Goal: Information Seeking & Learning: Learn about a topic

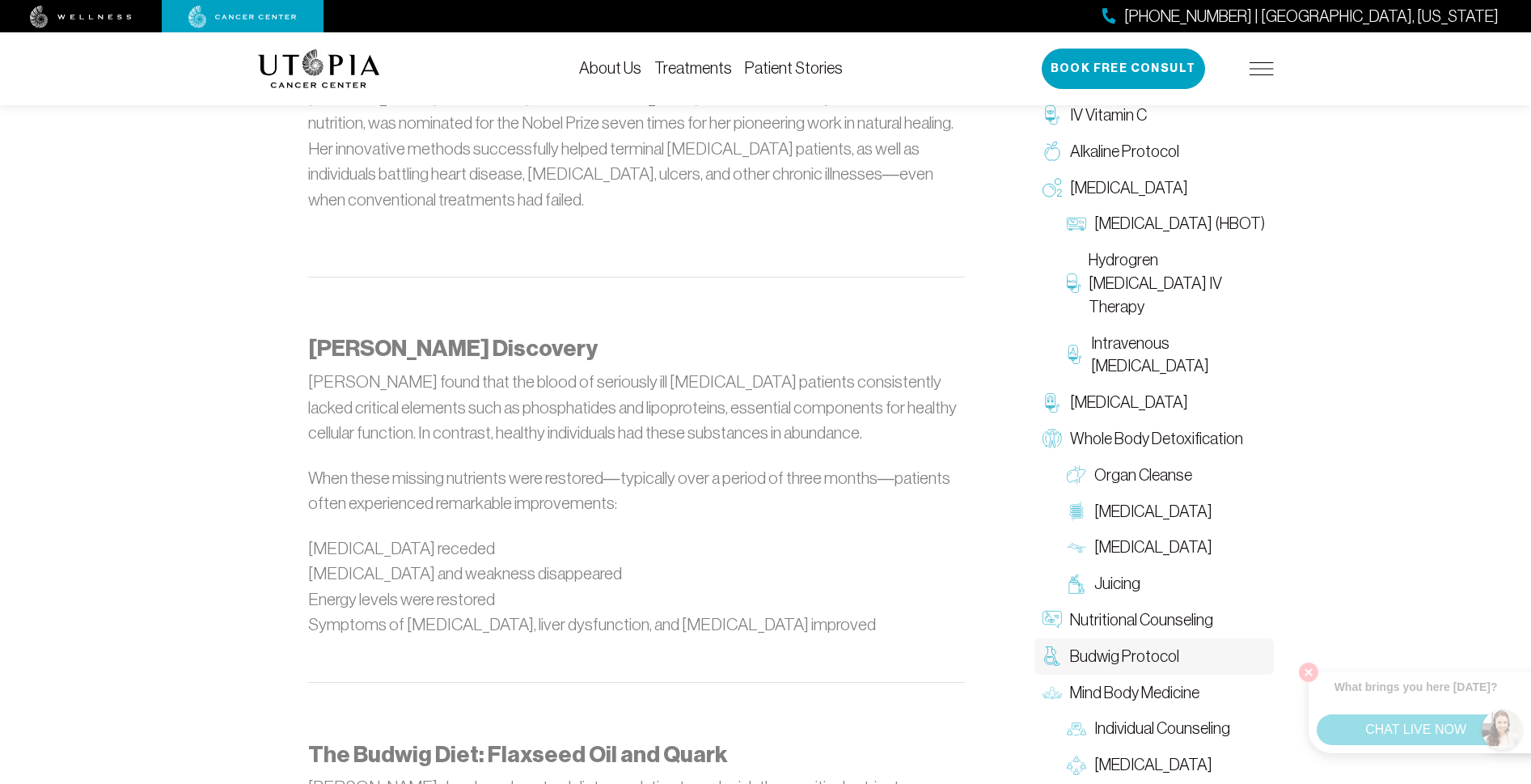
scroll to position [1027, 3]
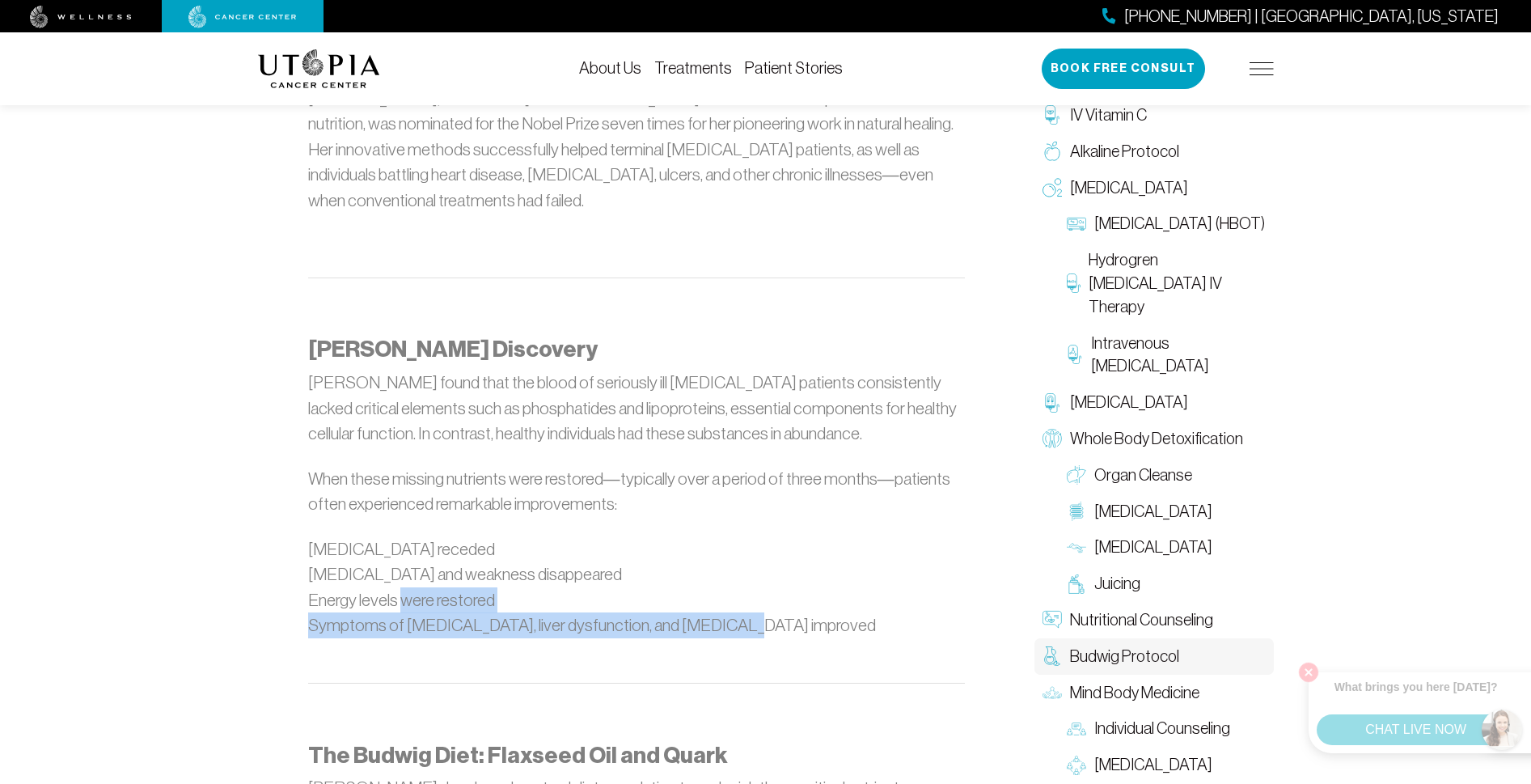
drag, startPoint x: 713, startPoint y: 531, endPoint x: 403, endPoint y: 516, distance: 310.4
click at [403, 536] on ul "[MEDICAL_DATA] receded [MEDICAL_DATA] and weakness disappeared Energy levels we…" at bounding box center [636, 587] width 657 height 102
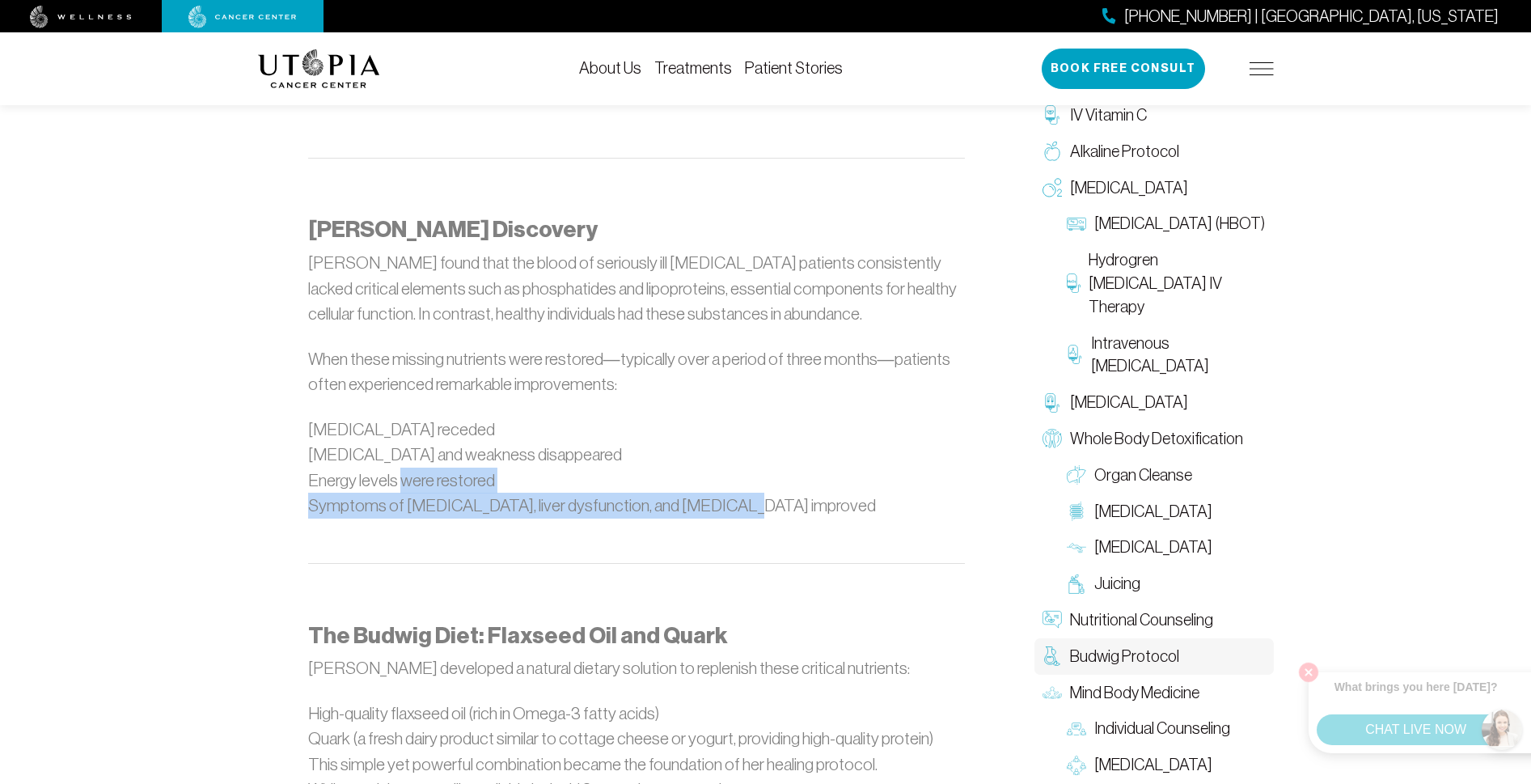
scroll to position [1171, 0]
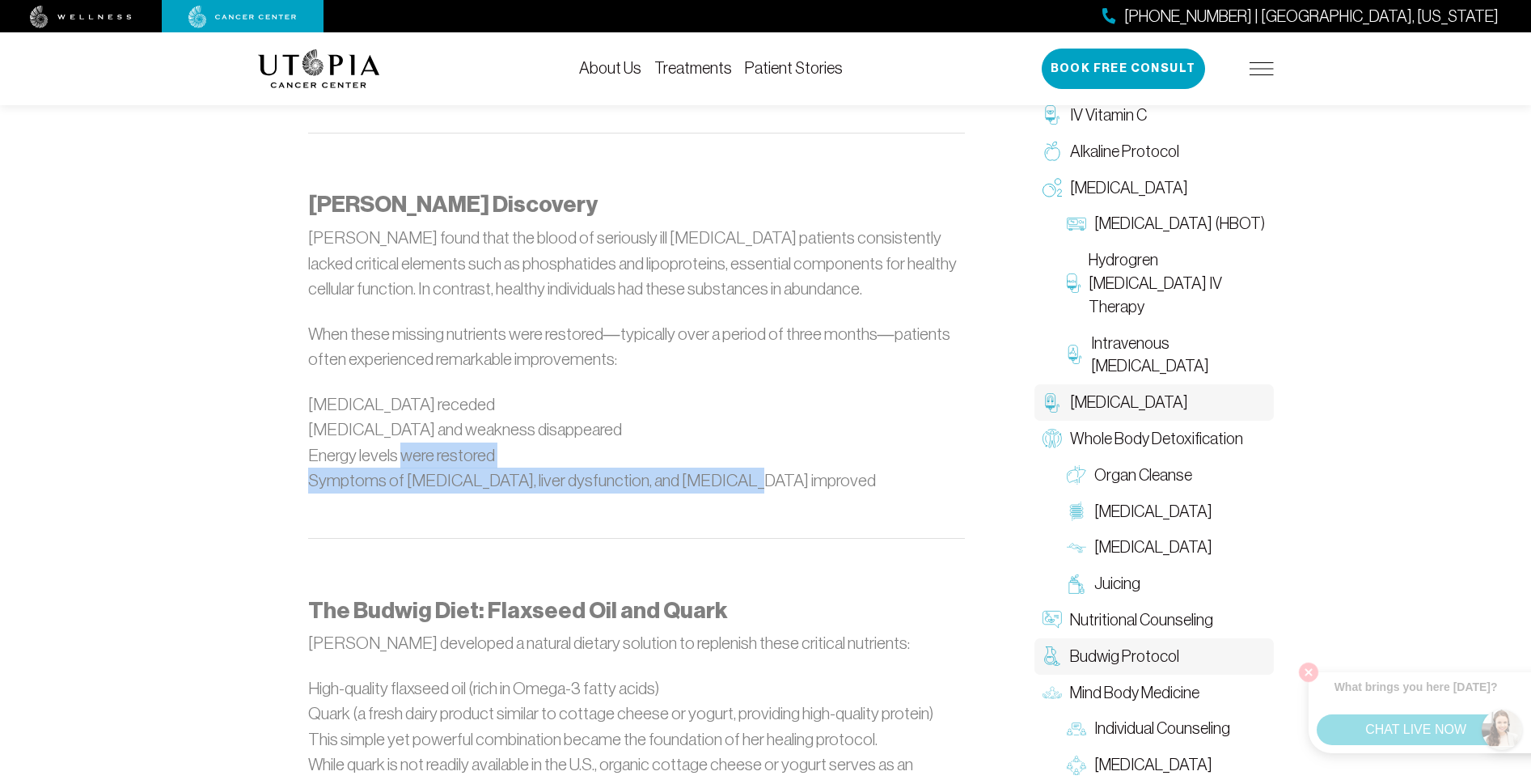
click at [1096, 402] on span "[MEDICAL_DATA]" at bounding box center [1129, 401] width 118 height 23
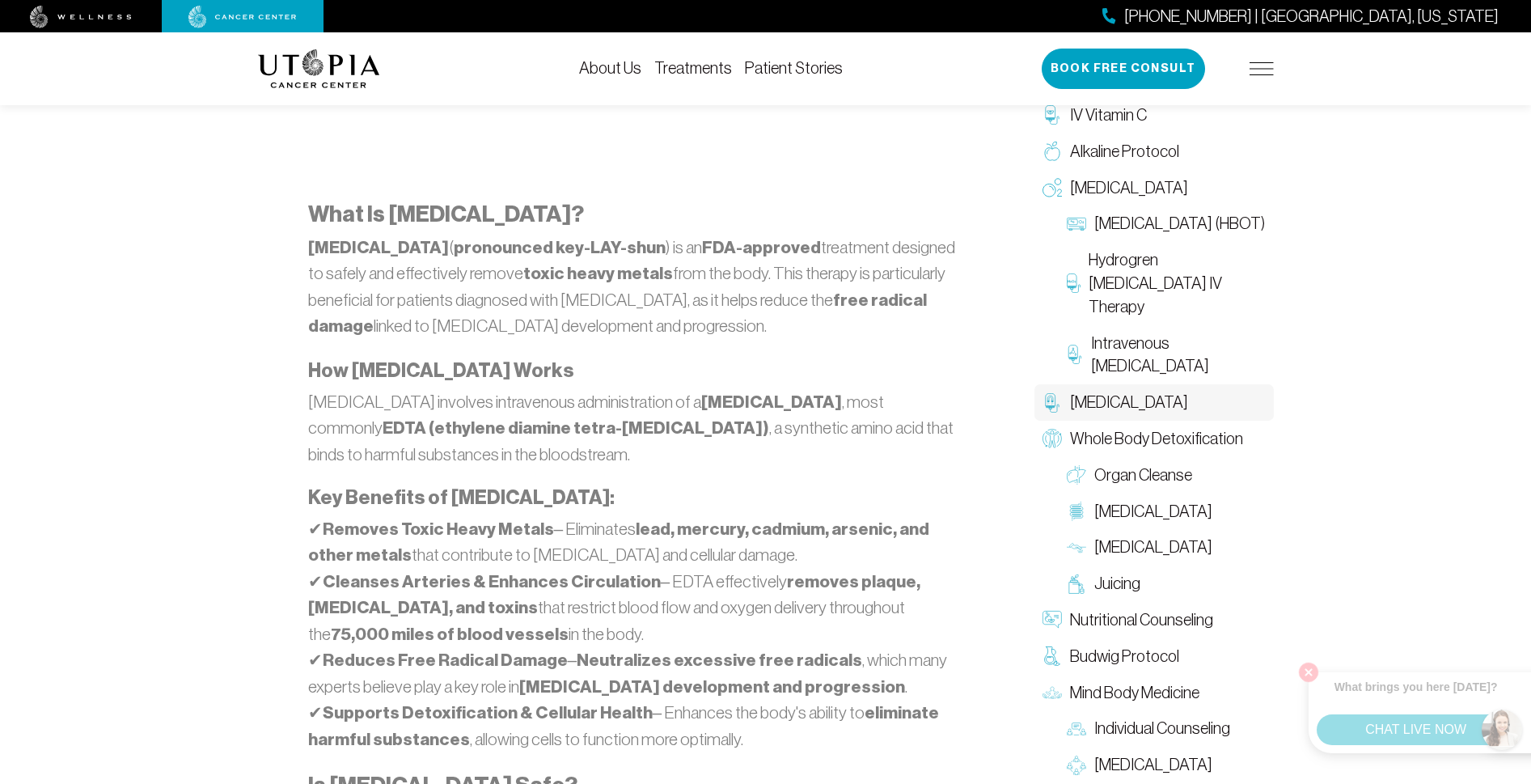
scroll to position [891, 0]
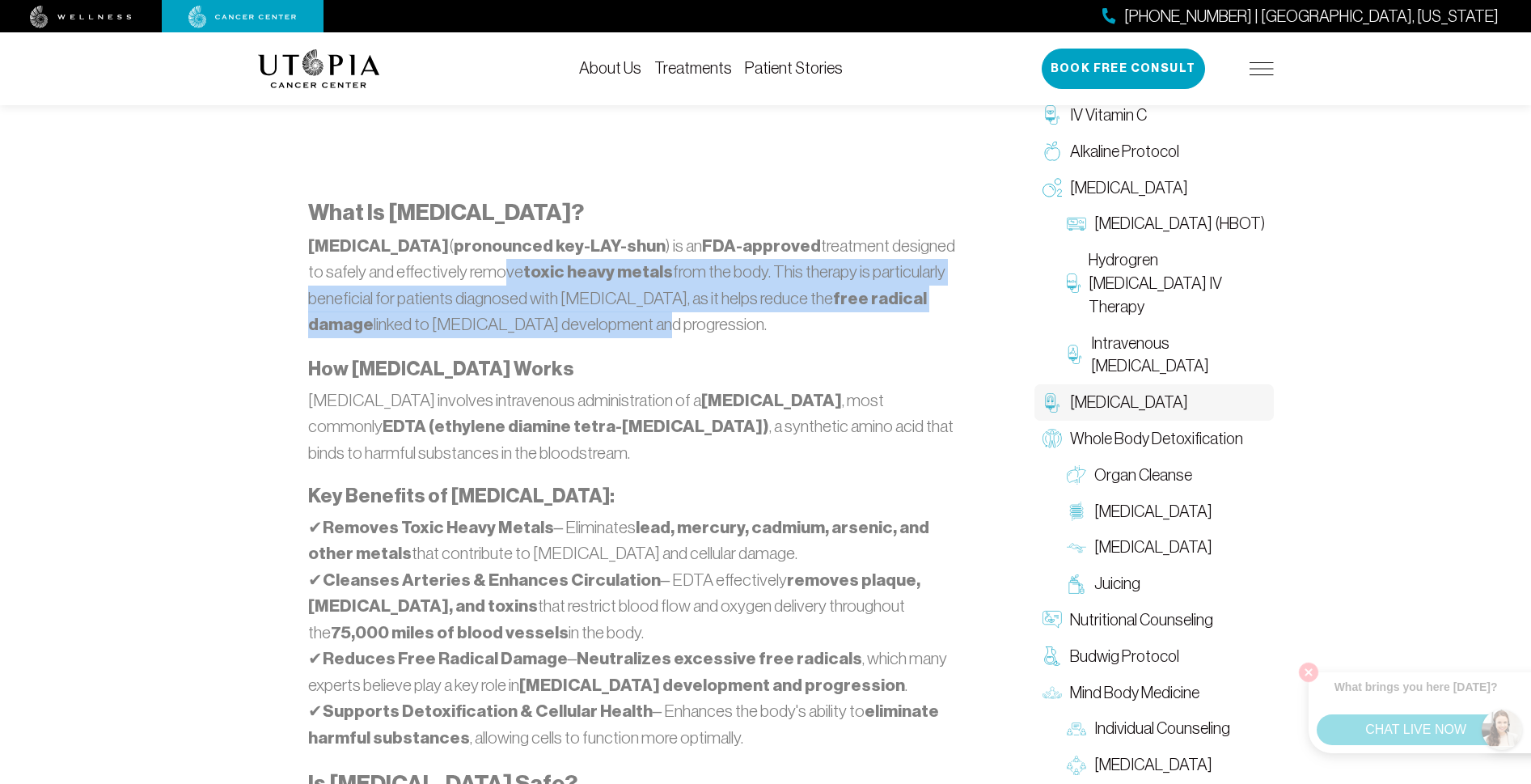
drag, startPoint x: 524, startPoint y: 328, endPoint x: 479, endPoint y: 283, distance: 63.6
click at [479, 283] on p "[MEDICAL_DATA] ( pronounced key-LAY-shun ) is an FDA-approved treatment designe…" at bounding box center [636, 285] width 657 height 105
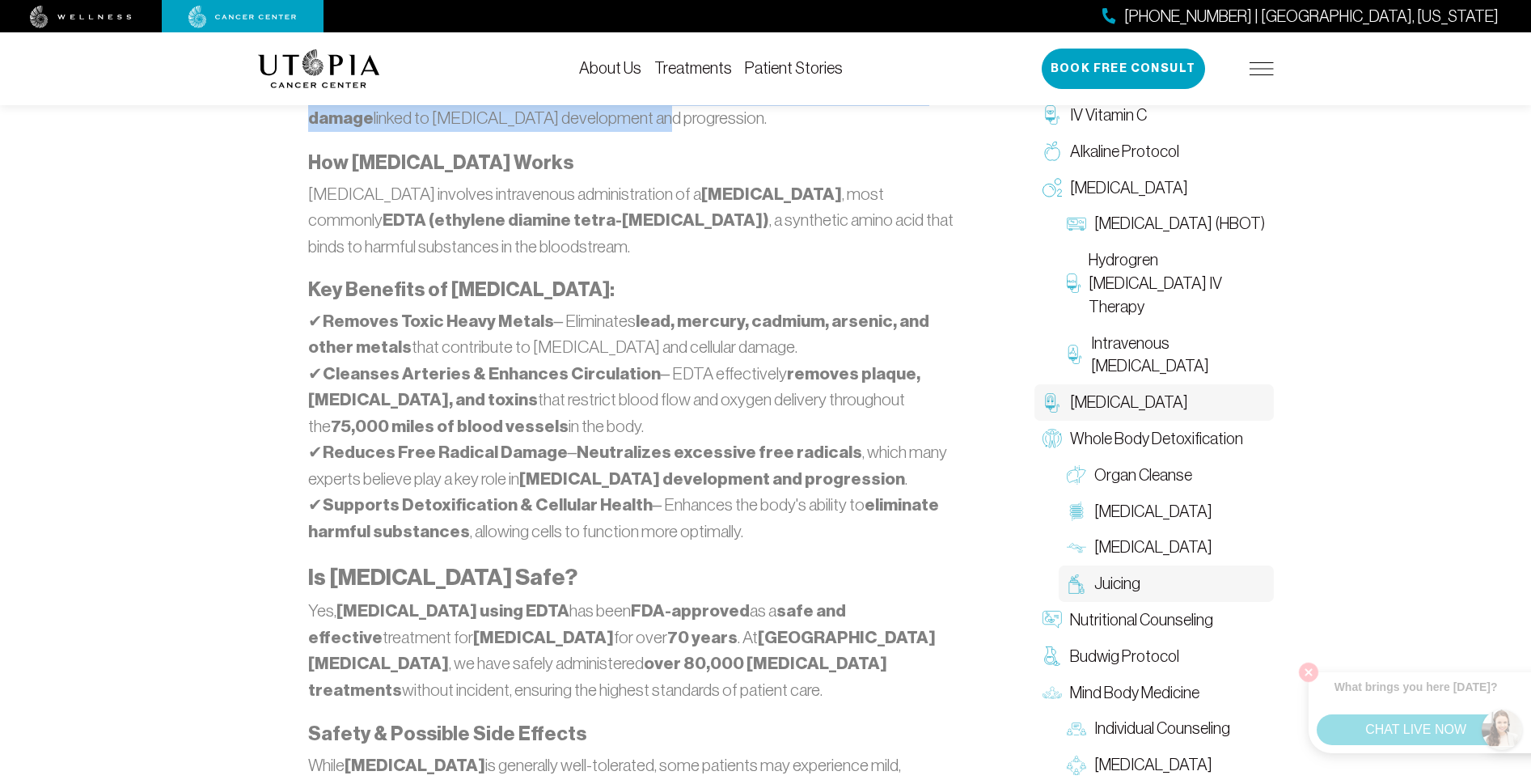
scroll to position [1097, 0]
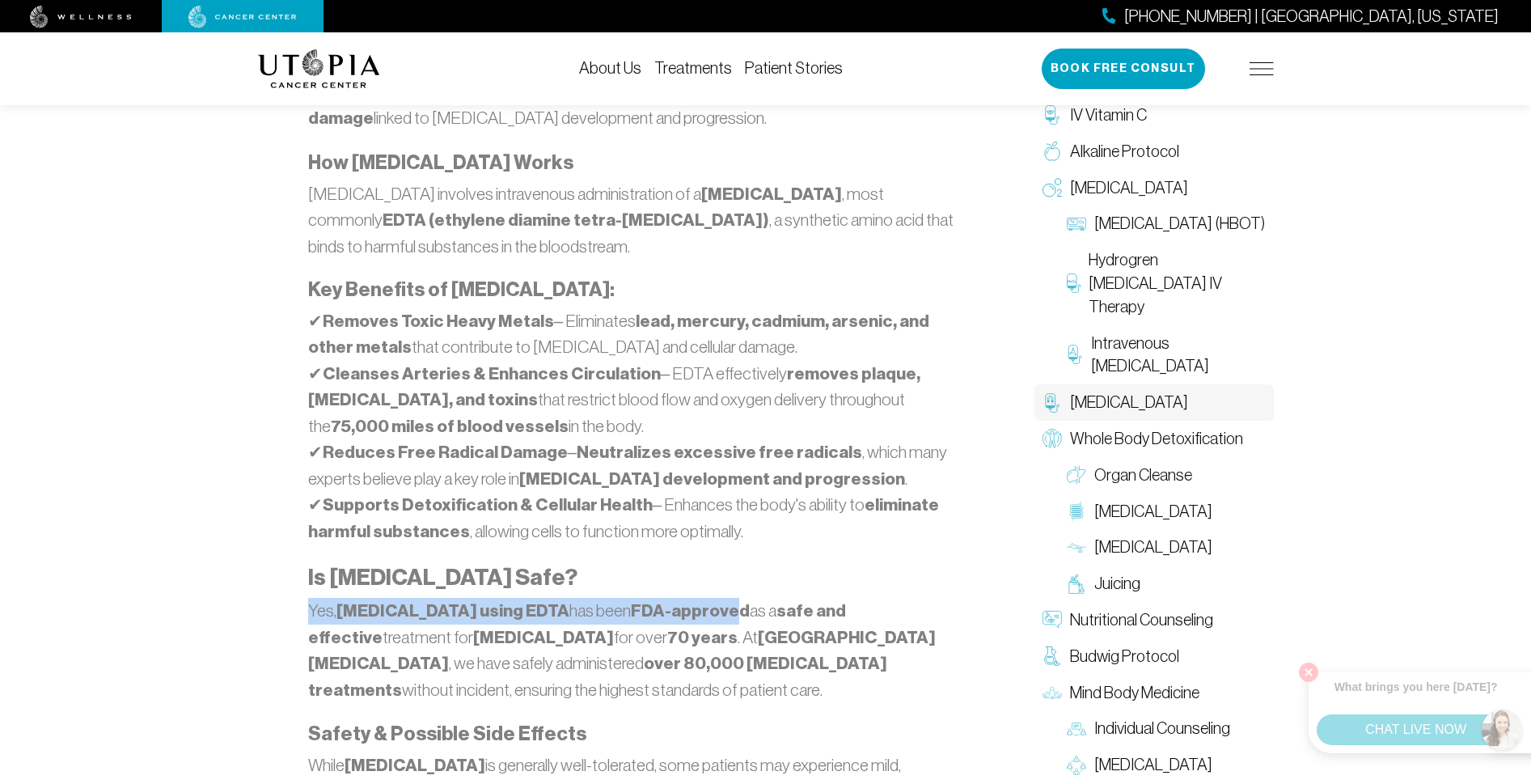
drag, startPoint x: 710, startPoint y: 607, endPoint x: 595, endPoint y: 603, distance: 115.1
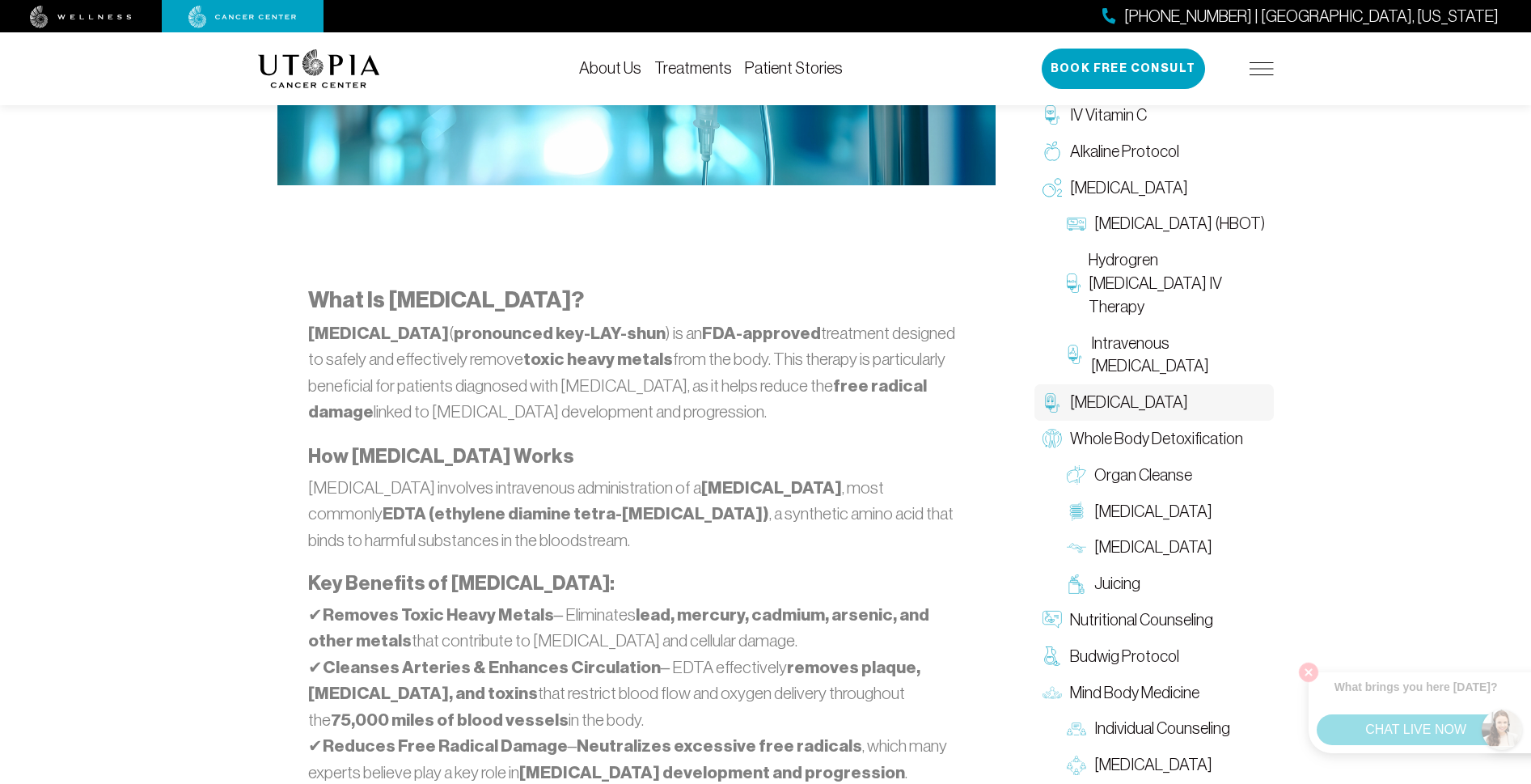
scroll to position [802, 0]
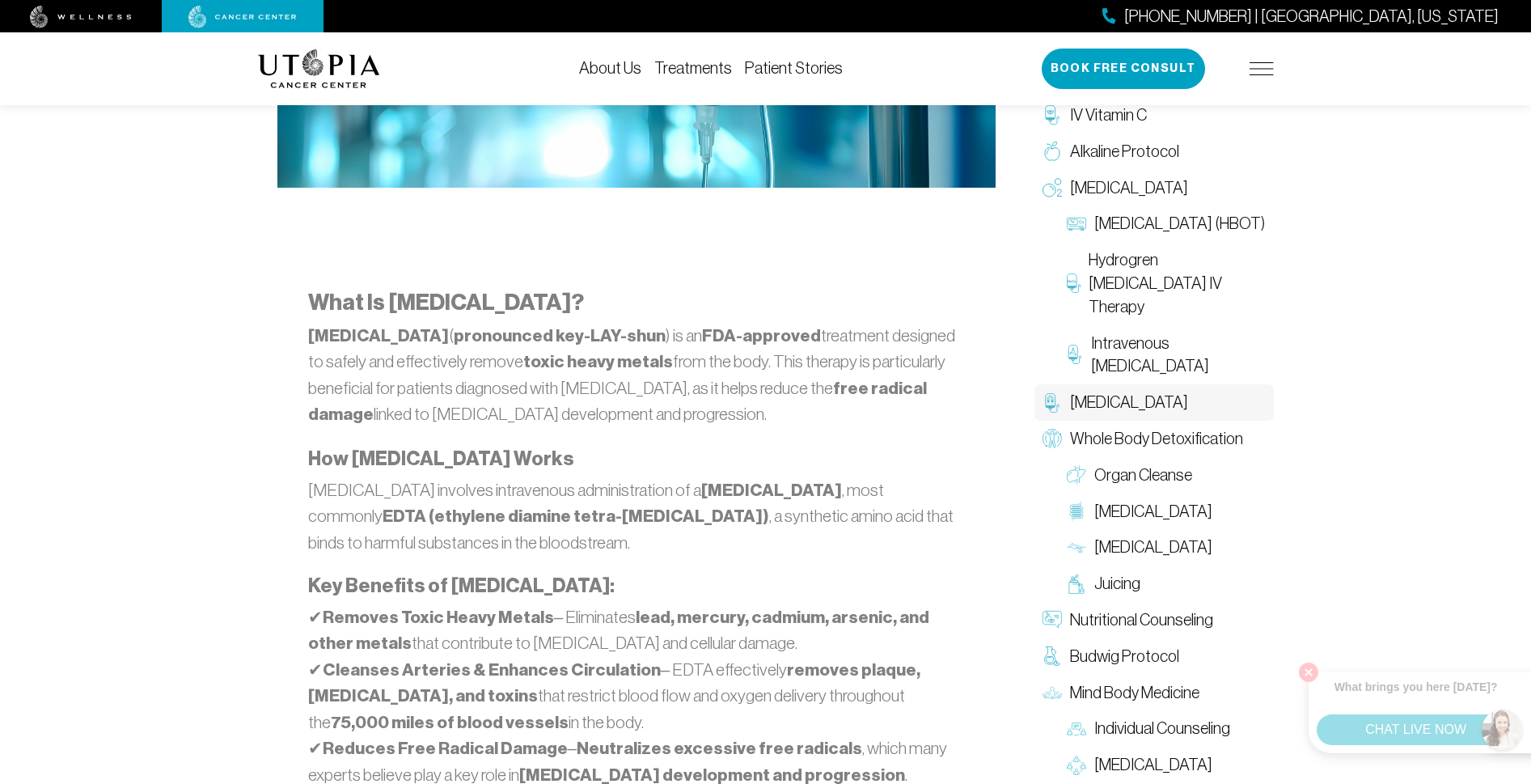
click at [596, 69] on link "About Us" at bounding box center [609, 68] width 62 height 18
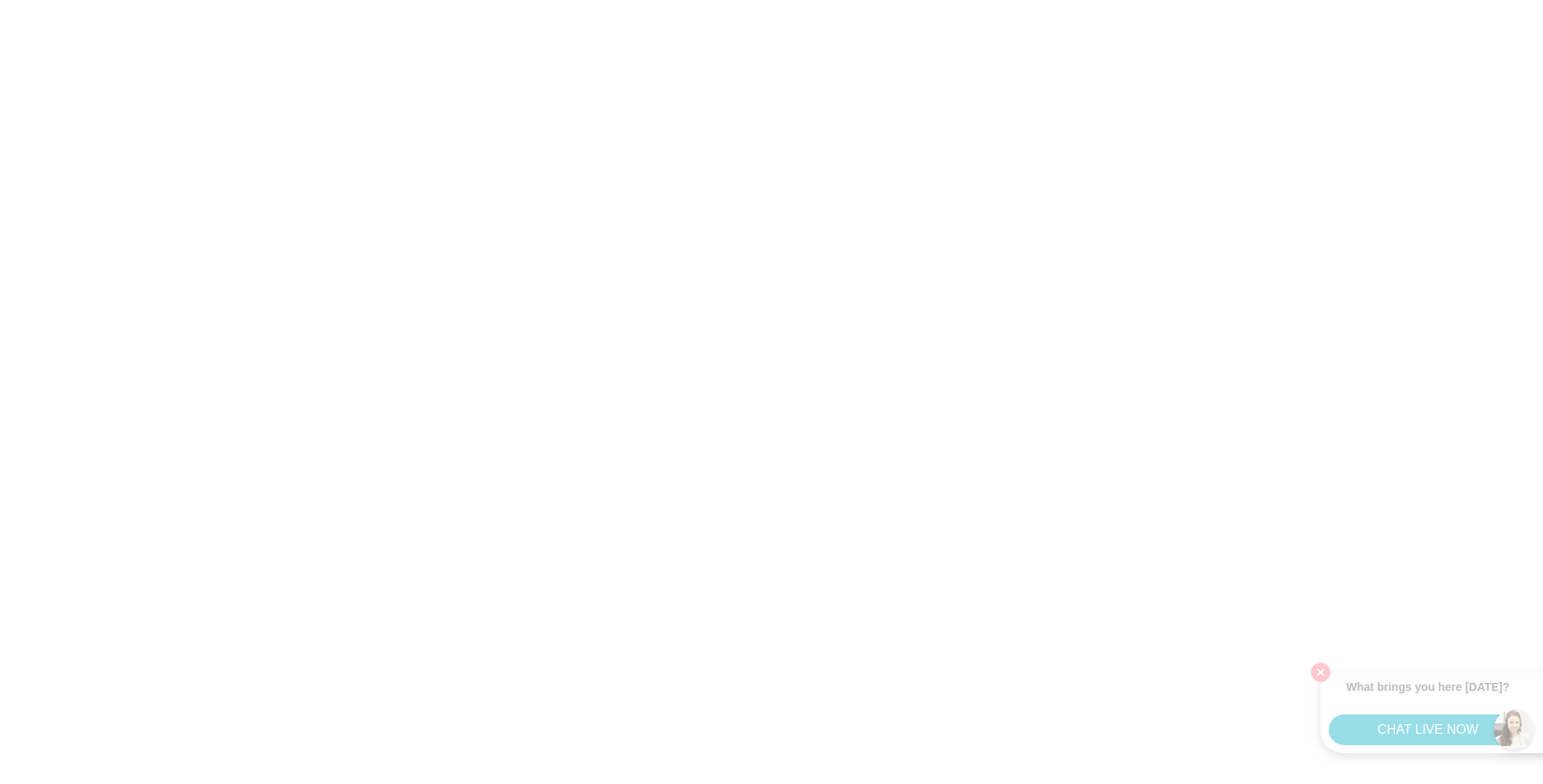
click at [1318, 0] on html "What brings you here today? CHAT LIVE NOW" at bounding box center [771, 0] width 1543 height 0
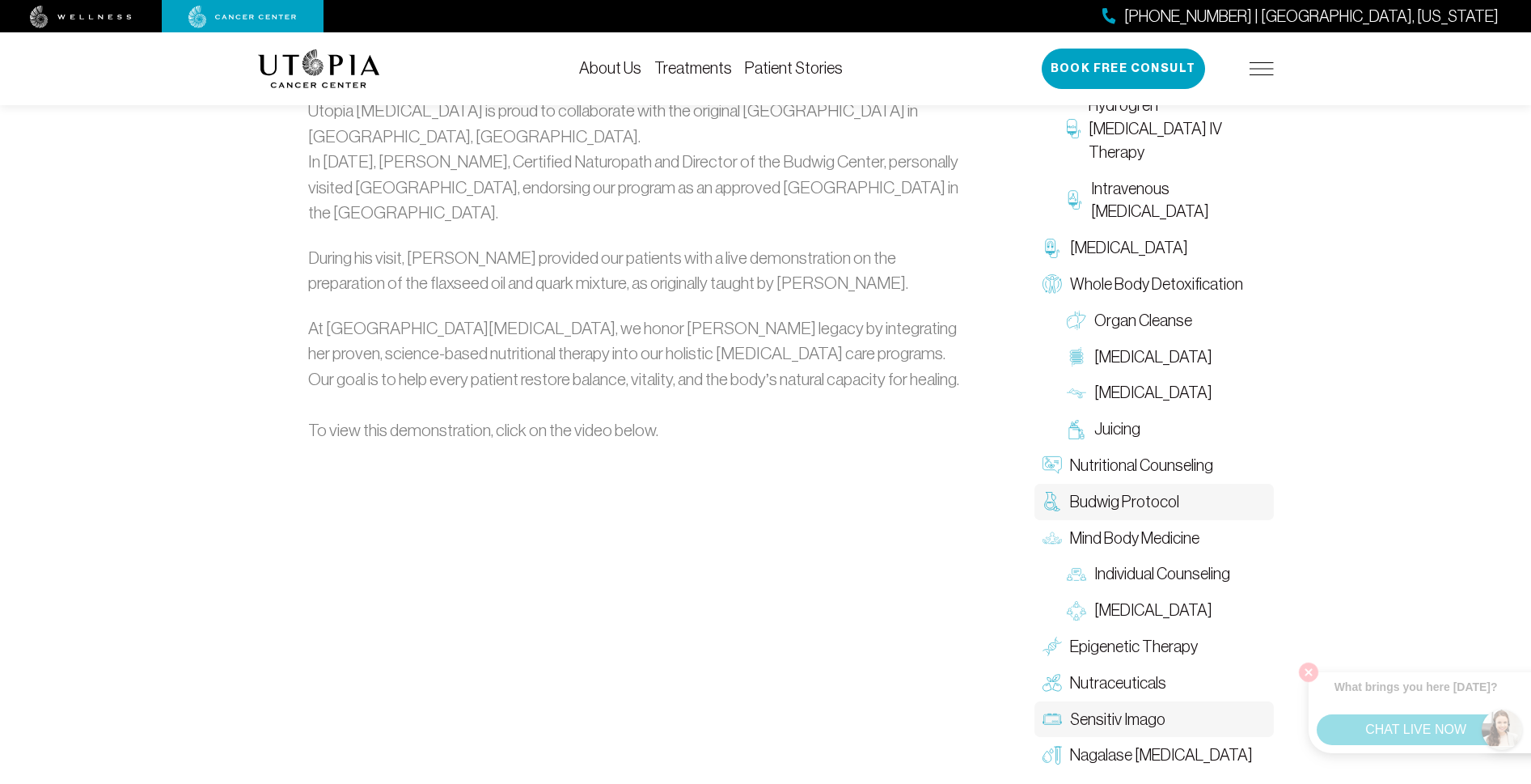
scroll to position [2250, 0]
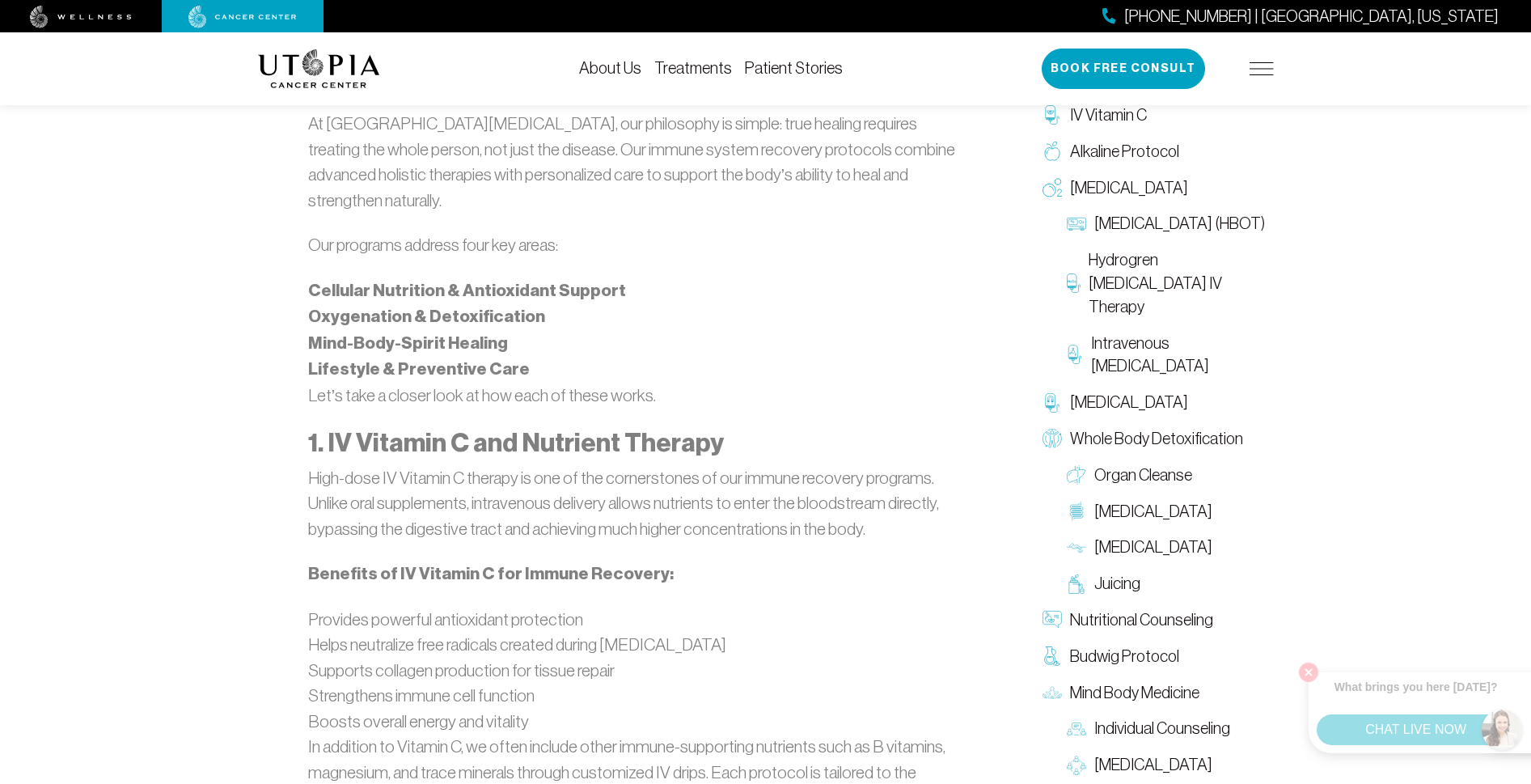
scroll to position [2042, 1]
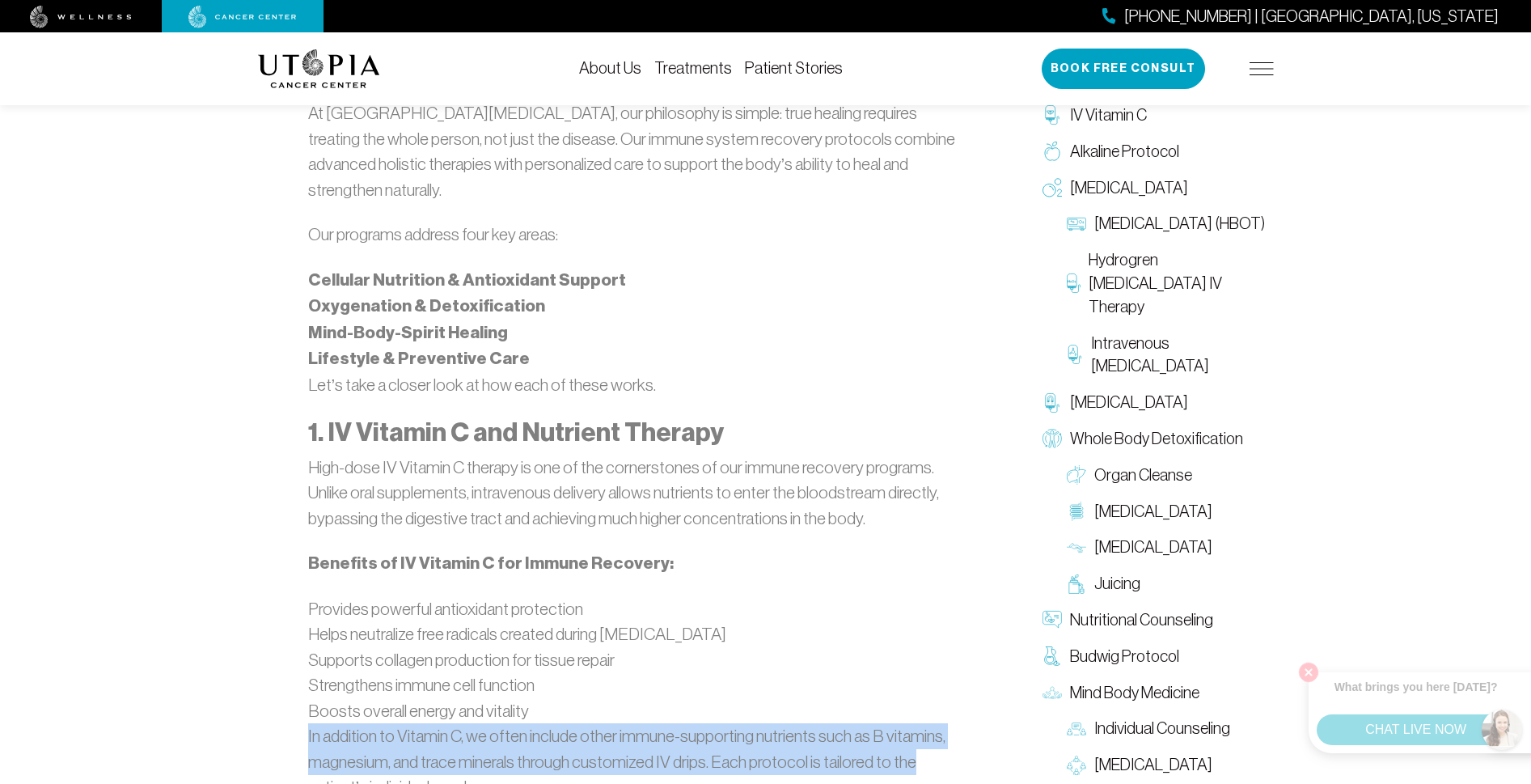
drag, startPoint x: 995, startPoint y: 764, endPoint x: 606, endPoint y: 712, distance: 392.5
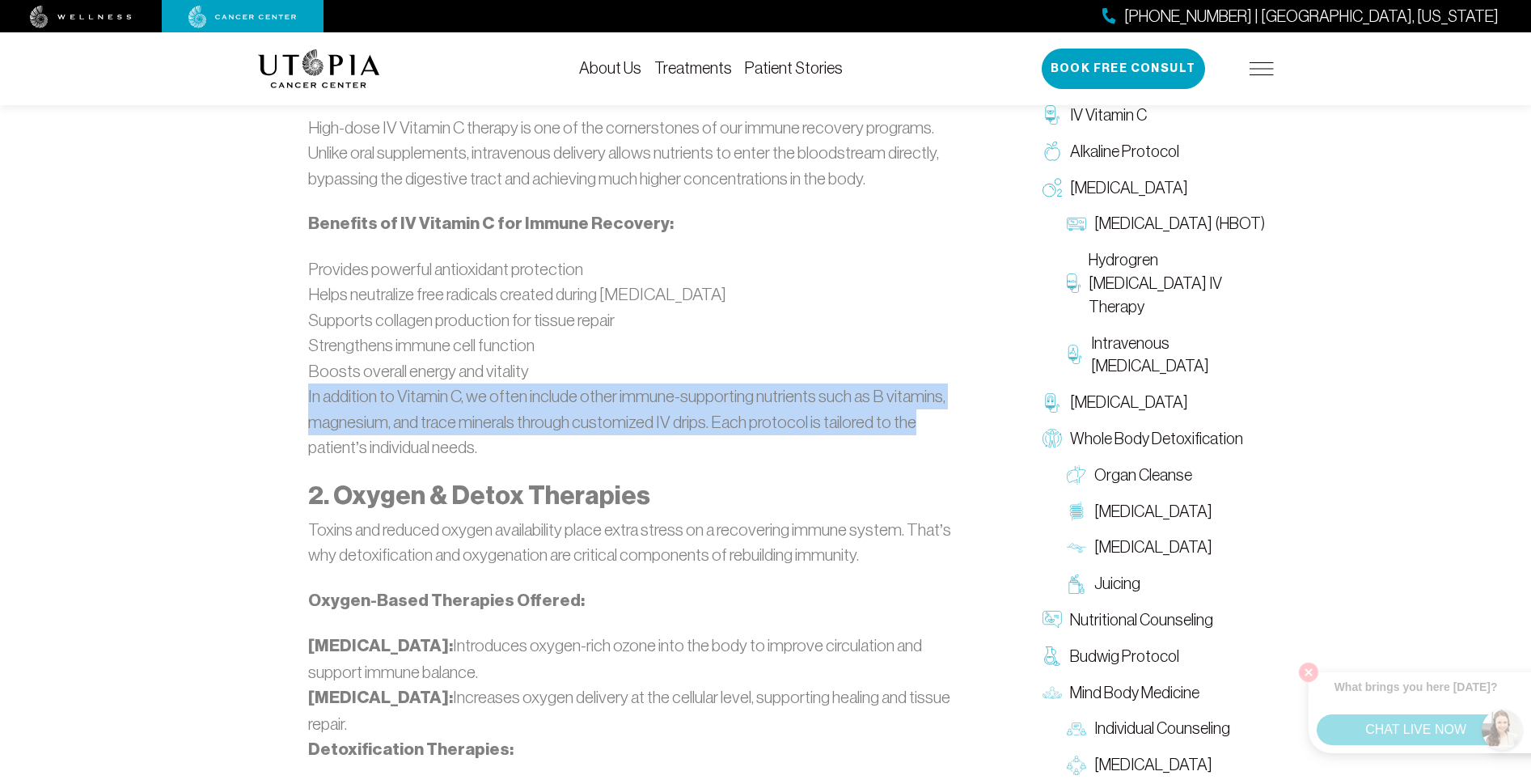
scroll to position [2385, 0]
